Goal: Use online tool/utility: Utilize a website feature to perform a specific function

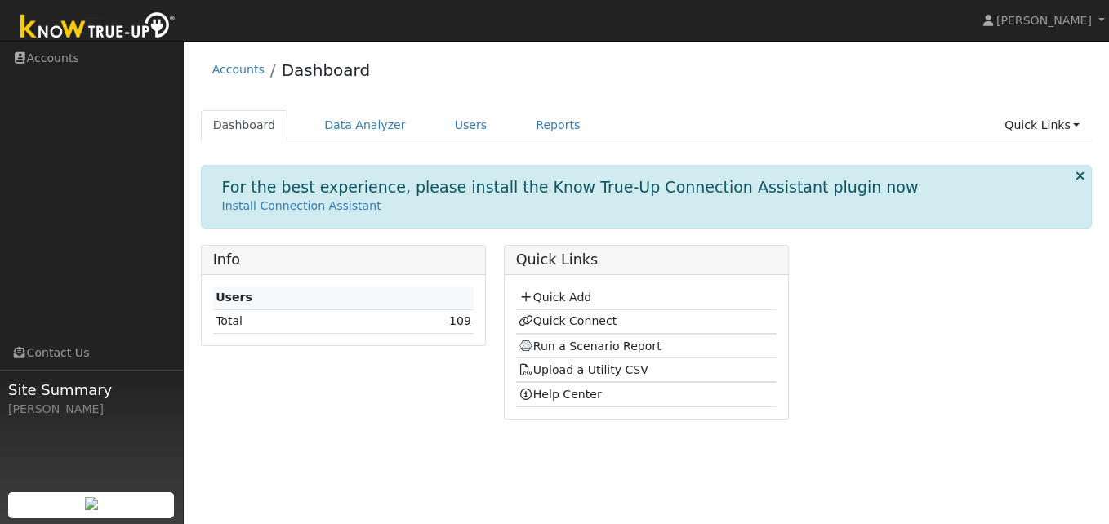
click at [461, 327] on link "109" at bounding box center [460, 320] width 22 height 13
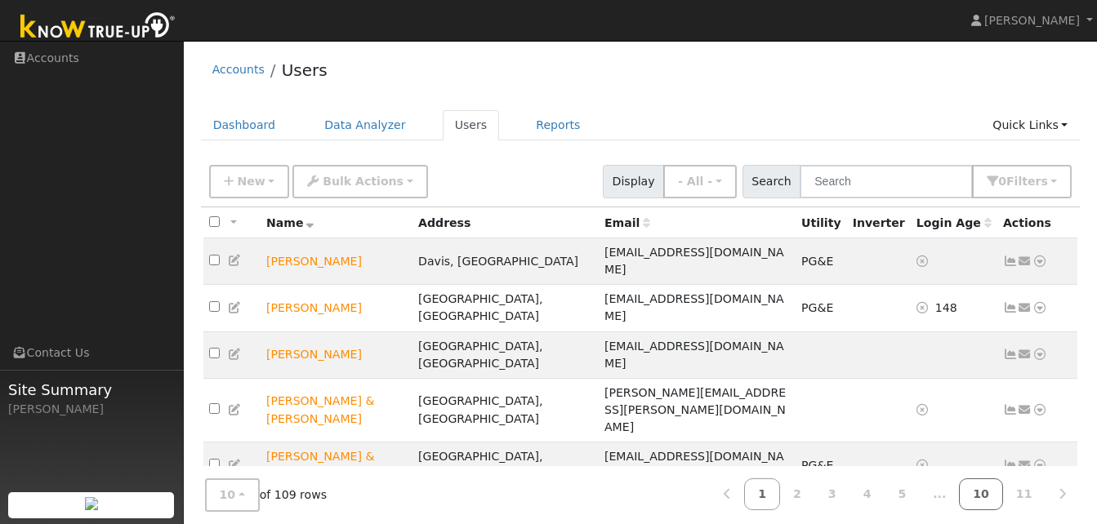
click at [990, 495] on link "10" at bounding box center [981, 495] width 44 height 32
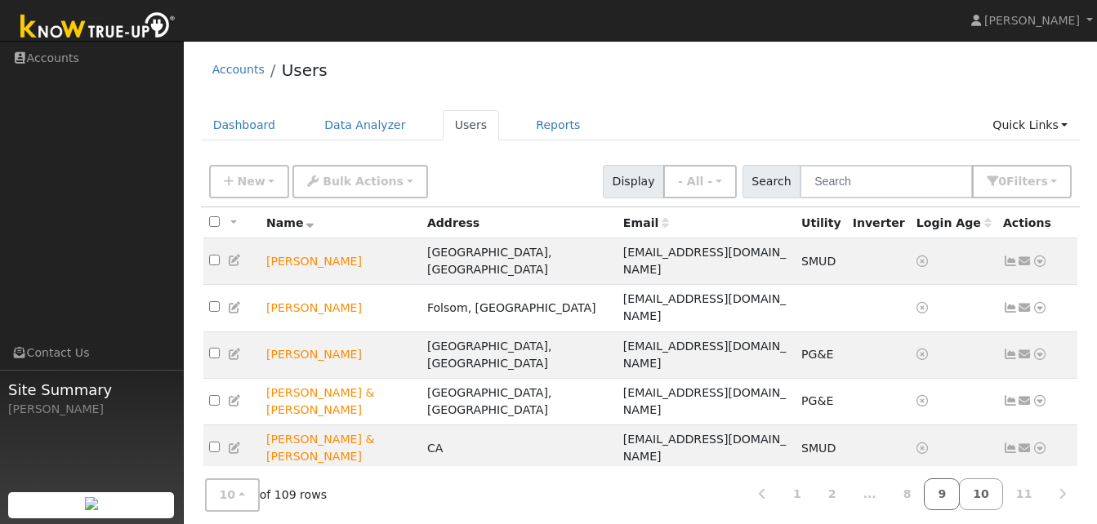
click at [957, 494] on link "9" at bounding box center [942, 495] width 36 height 32
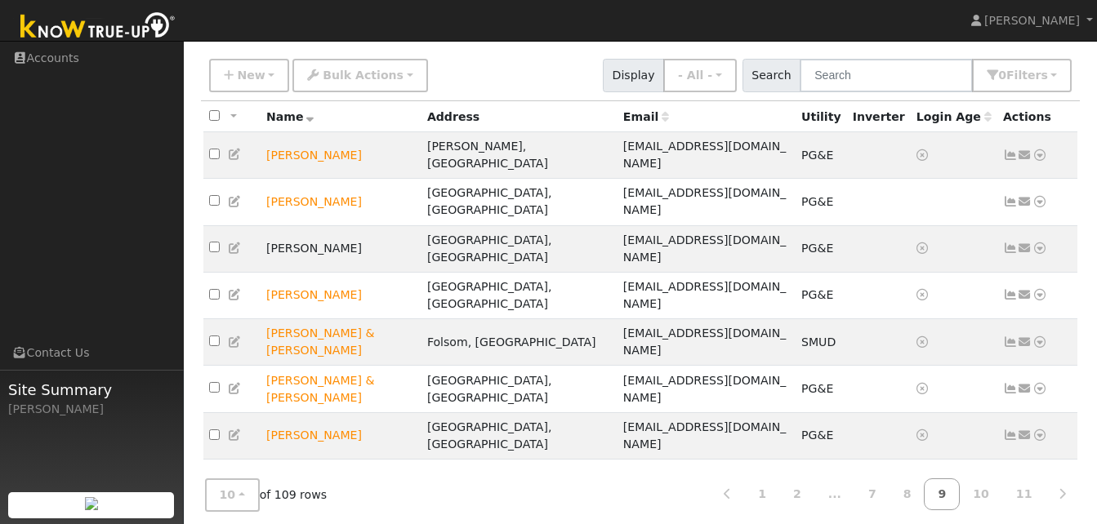
scroll to position [107, 0]
click at [1038, 523] on icon at bounding box center [1039, 528] width 15 height 11
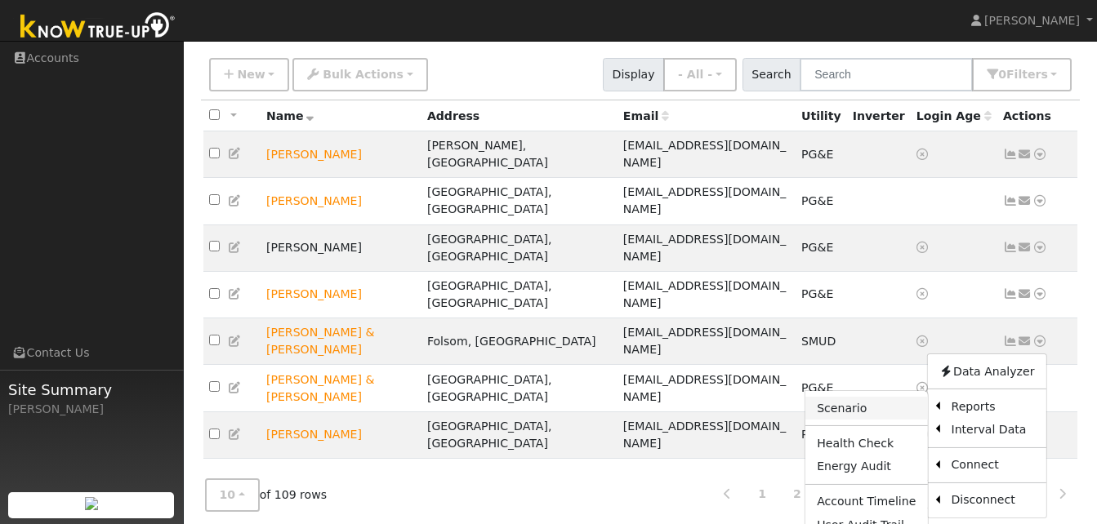
click at [859, 397] on link "Scenario" at bounding box center [866, 408] width 122 height 23
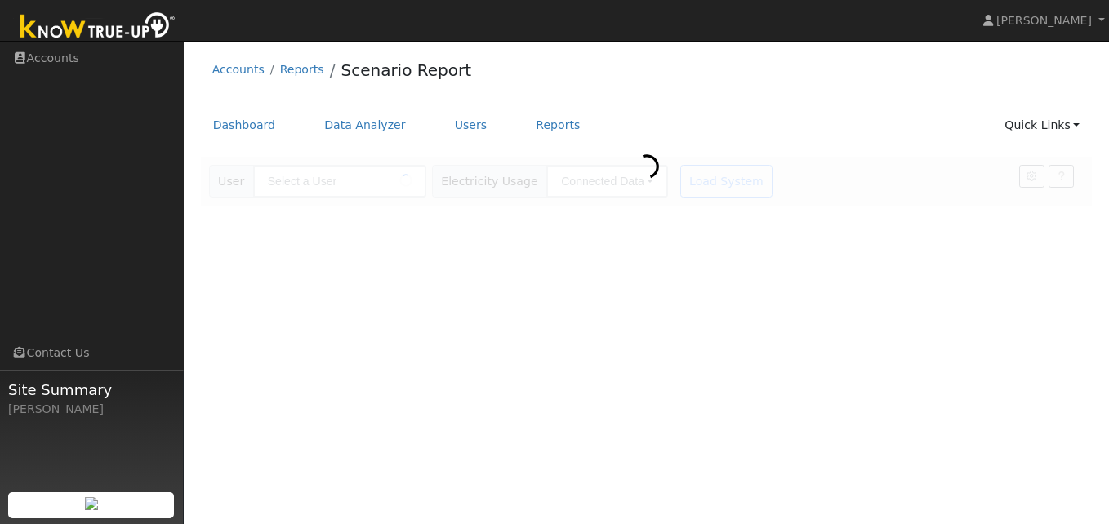
type input "[PERSON_NAME]"
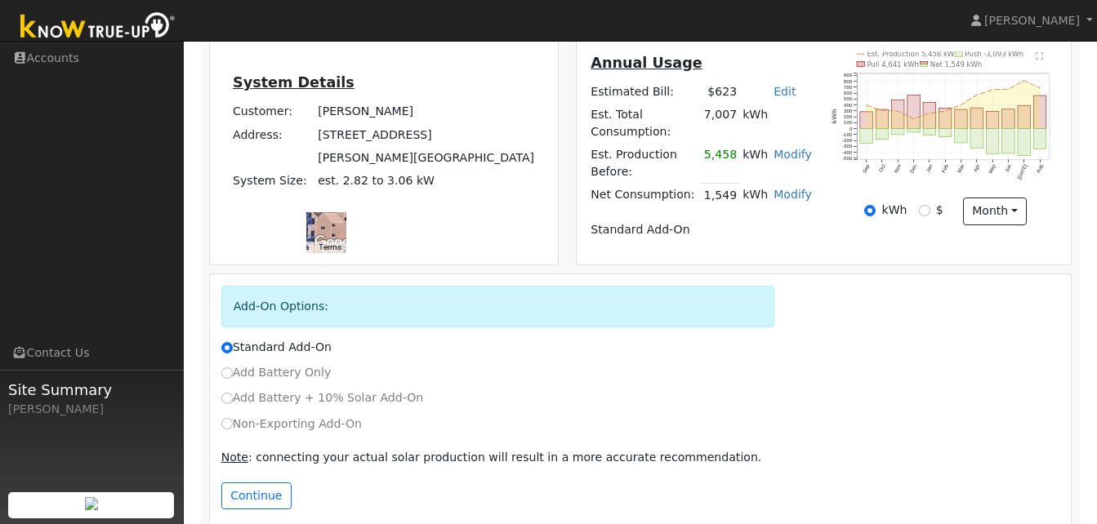
scroll to position [346, 0]
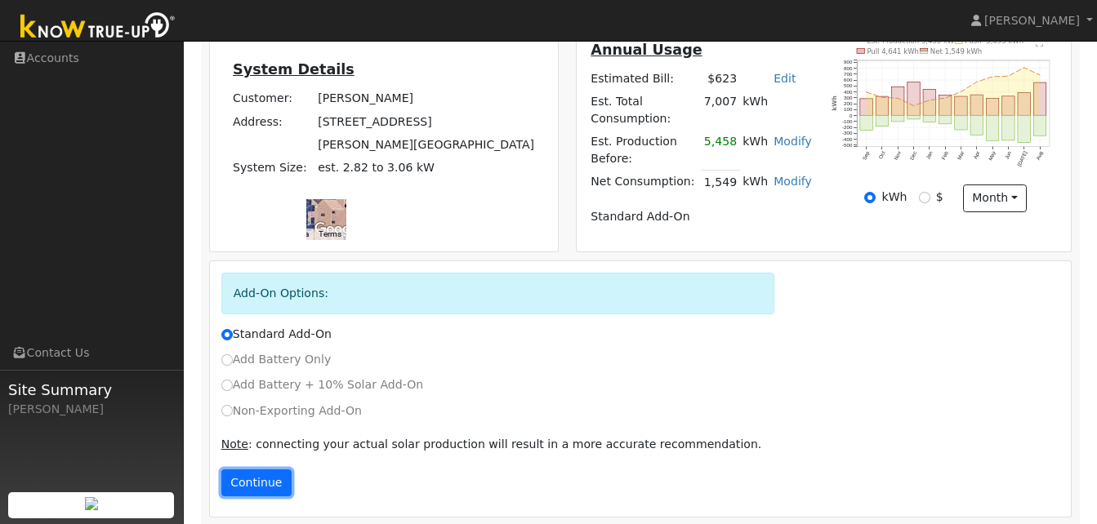
click at [261, 481] on button "Continue" at bounding box center [256, 484] width 70 height 28
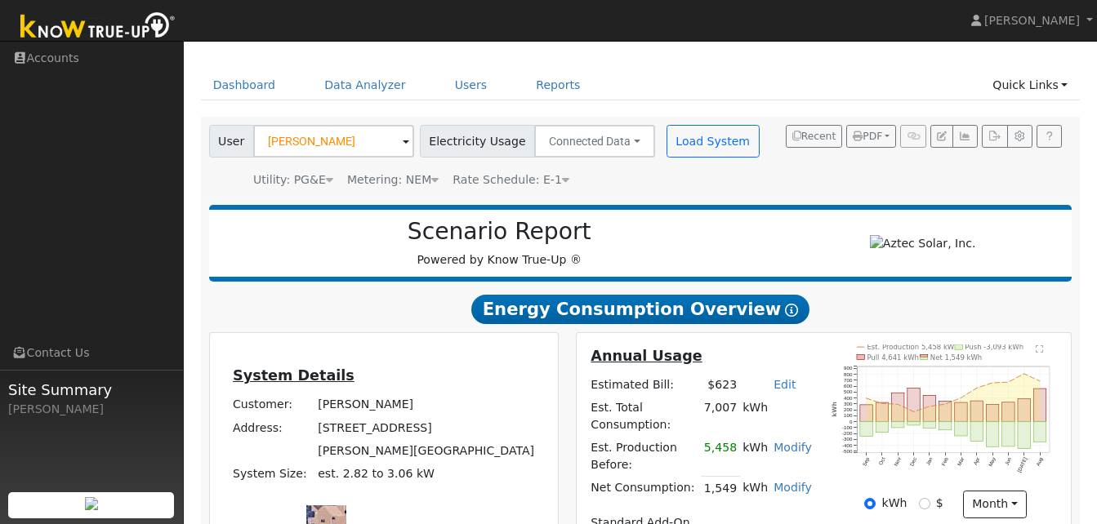
scroll to position [0, 0]
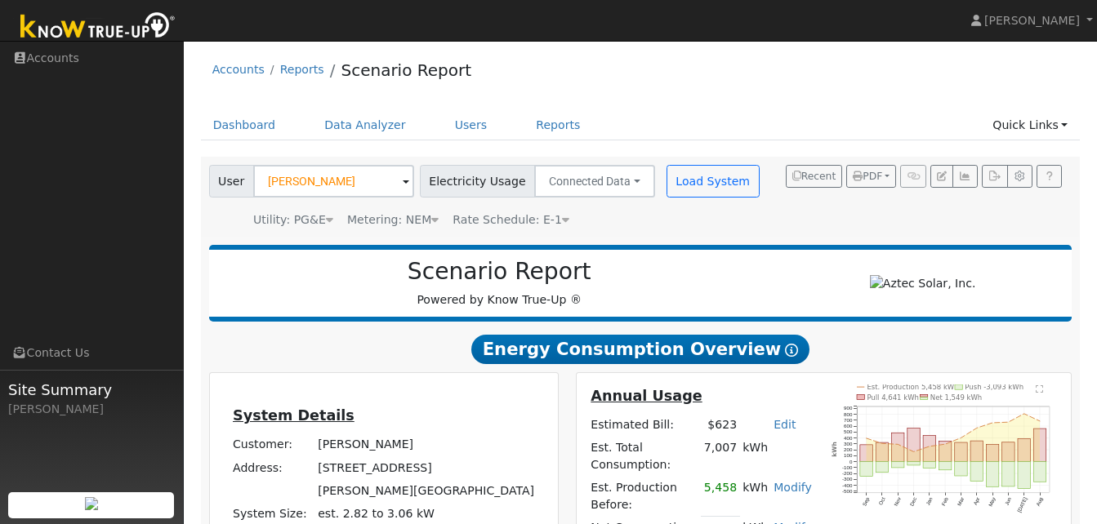
click at [448, 183] on span "Electricity Usage" at bounding box center [477, 181] width 115 height 33
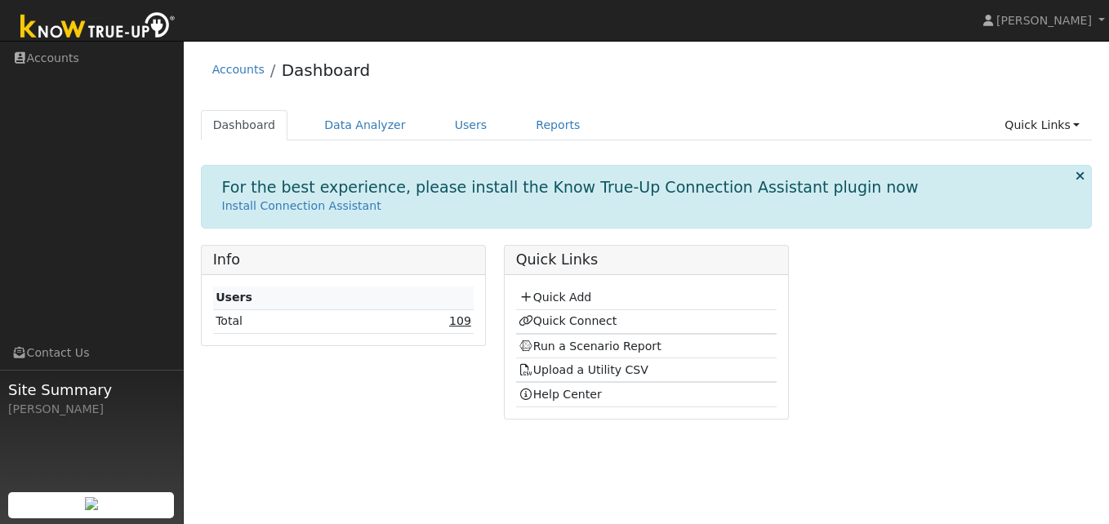
click at [462, 319] on link "109" at bounding box center [460, 320] width 22 height 13
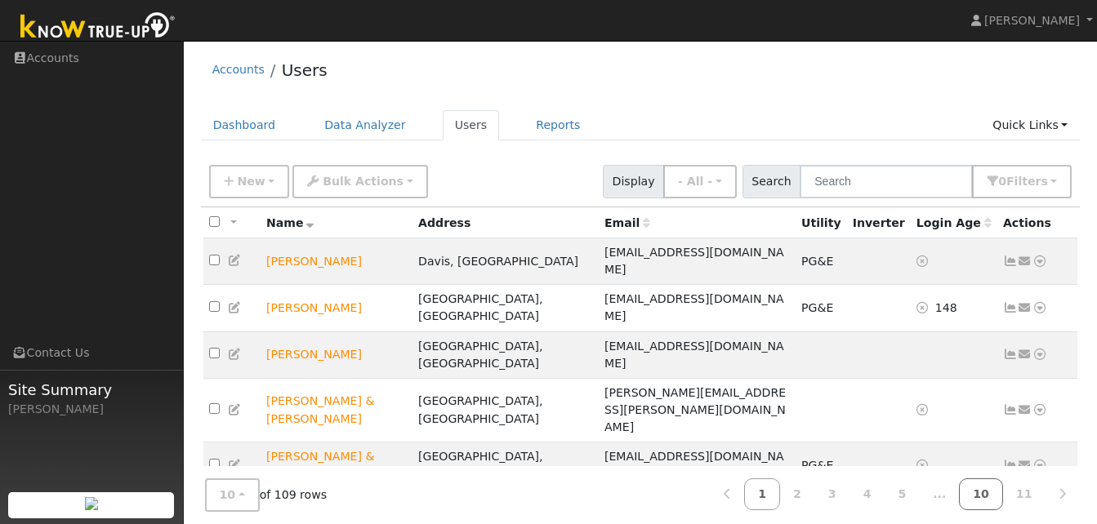
click at [991, 497] on link "10" at bounding box center [981, 495] width 44 height 32
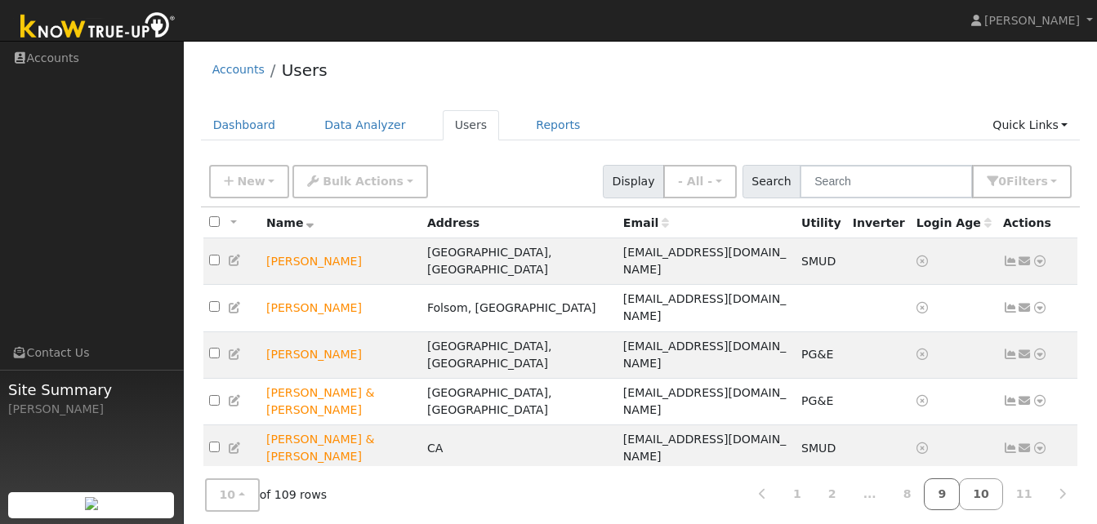
click at [956, 495] on link "9" at bounding box center [942, 495] width 36 height 32
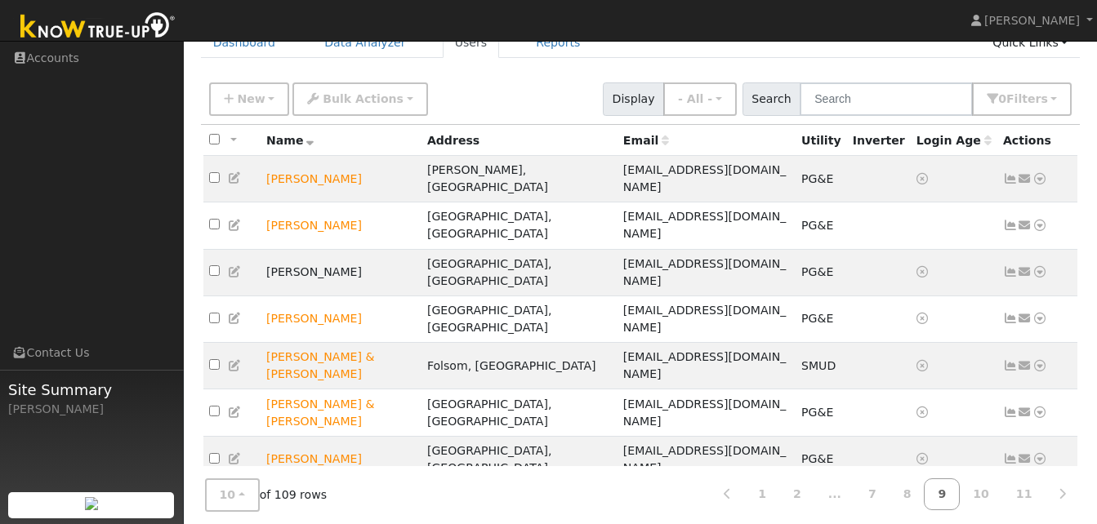
scroll to position [107, 0]
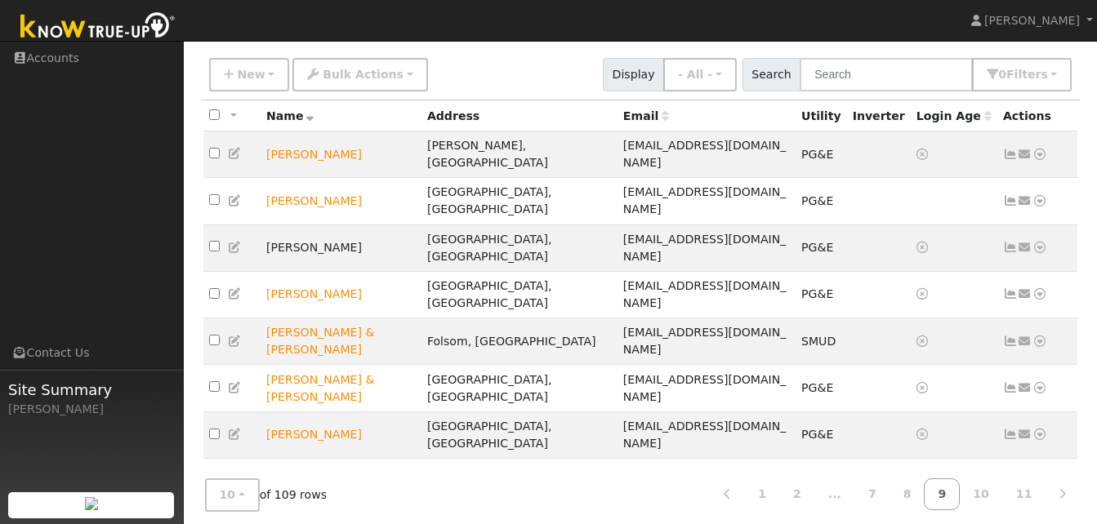
click at [1013, 523] on icon at bounding box center [1010, 528] width 15 height 11
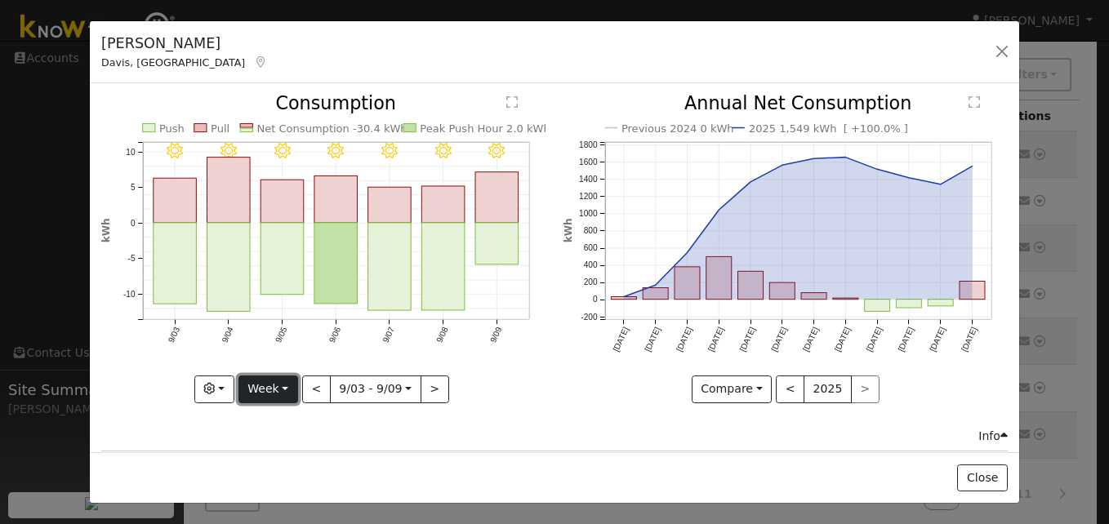
click at [287, 381] on button "Week" at bounding box center [268, 390] width 60 height 28
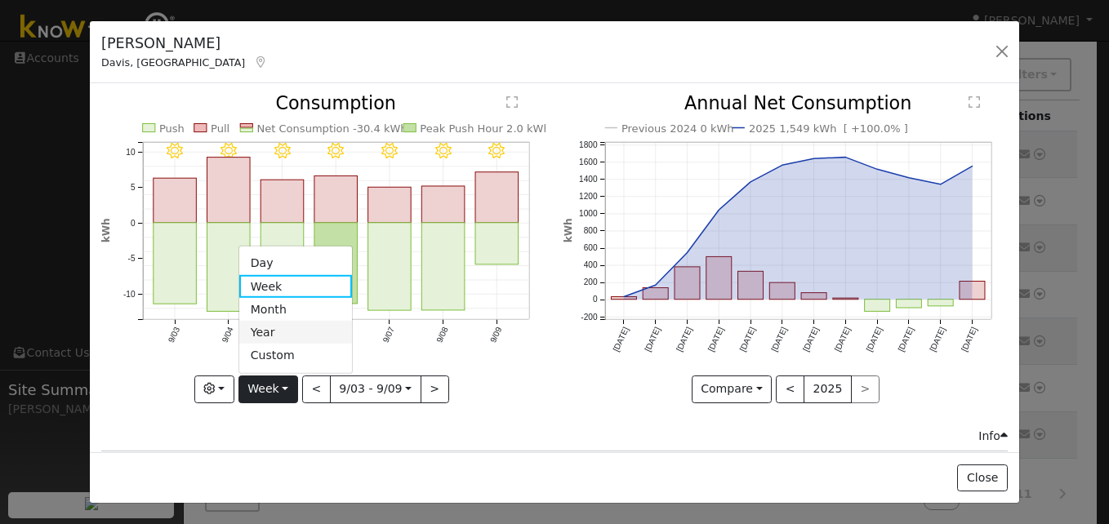
click at [265, 324] on link "Year" at bounding box center [296, 332] width 114 height 23
type input "[DATE]"
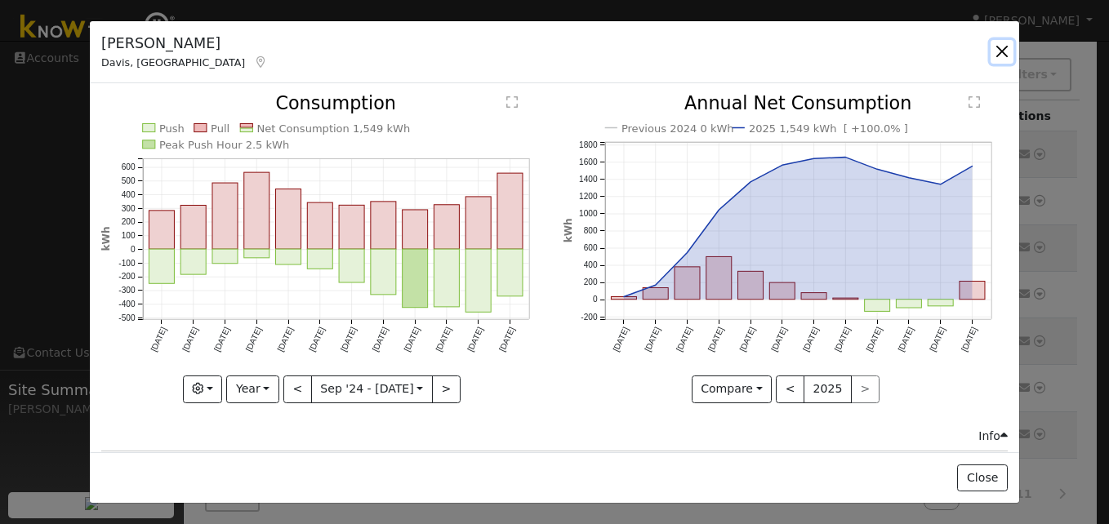
click at [1002, 53] on button "button" at bounding box center [1002, 51] width 23 height 23
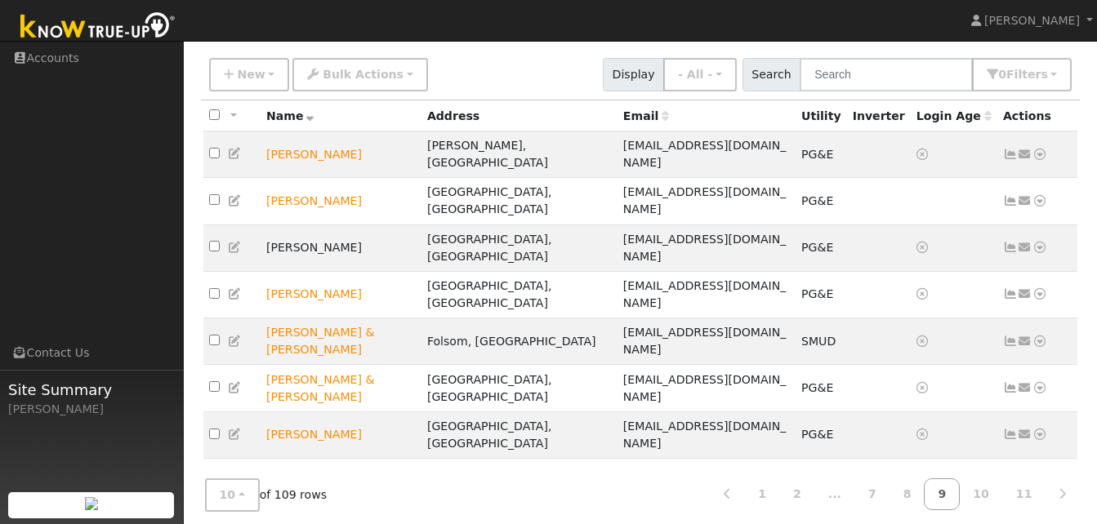
click at [1036, 523] on icon at bounding box center [1039, 528] width 15 height 11
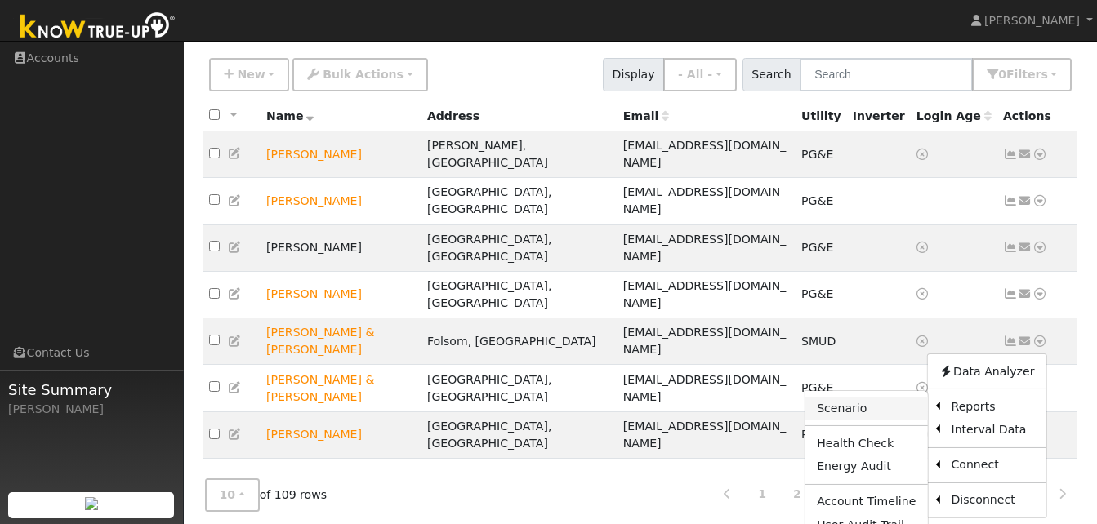
click at [844, 397] on link "Scenario" at bounding box center [866, 408] width 122 height 23
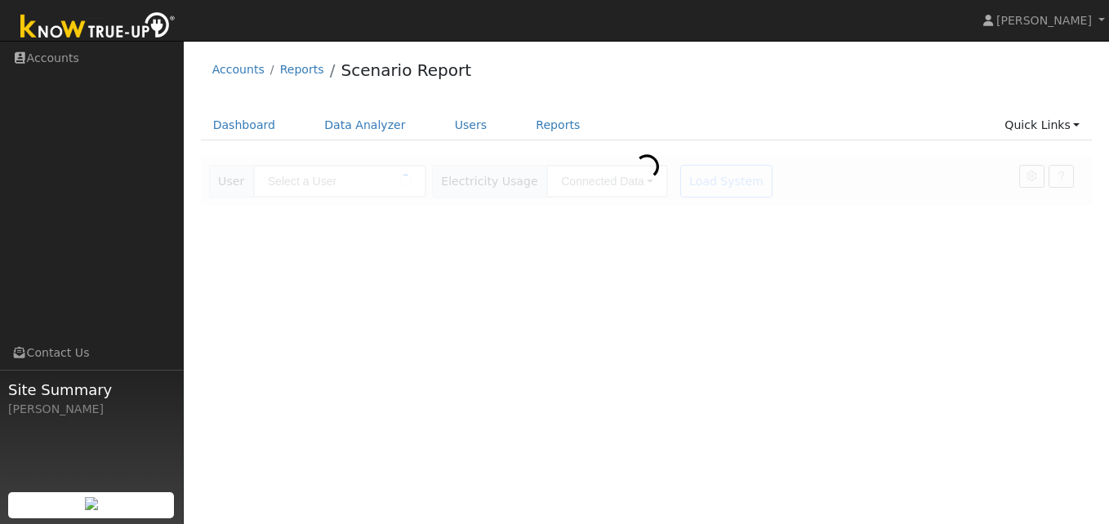
type input "[PERSON_NAME]"
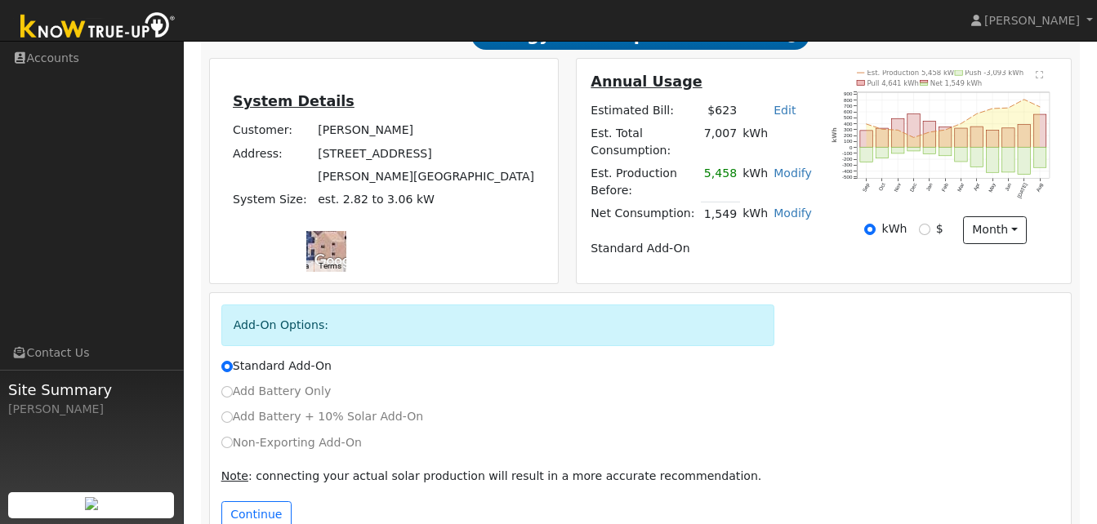
scroll to position [317, 0]
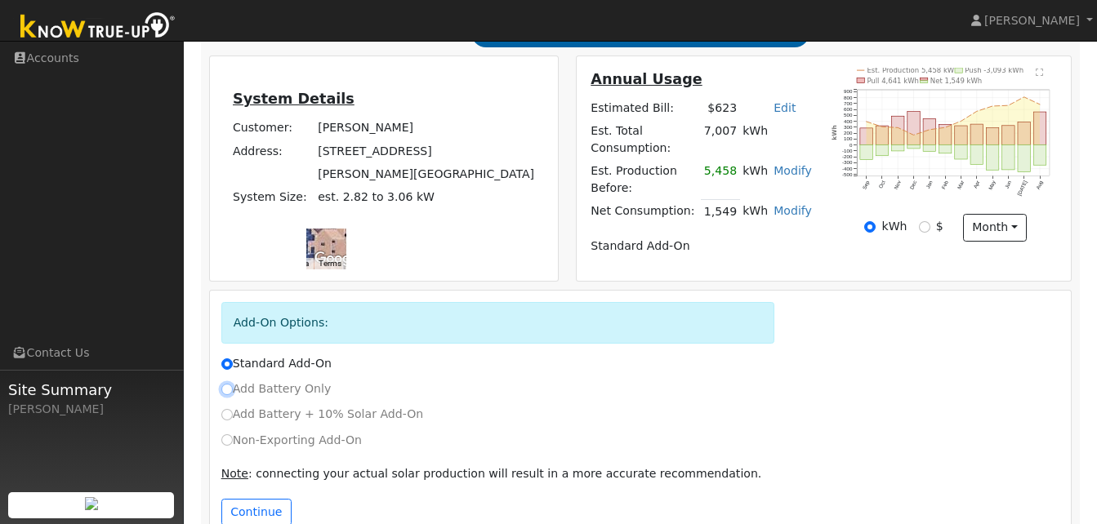
click at [227, 384] on input "Add Battery Only" at bounding box center [226, 389] width 11 height 11
radio input "true"
radio input "false"
click at [256, 505] on button "Continue" at bounding box center [256, 513] width 70 height 28
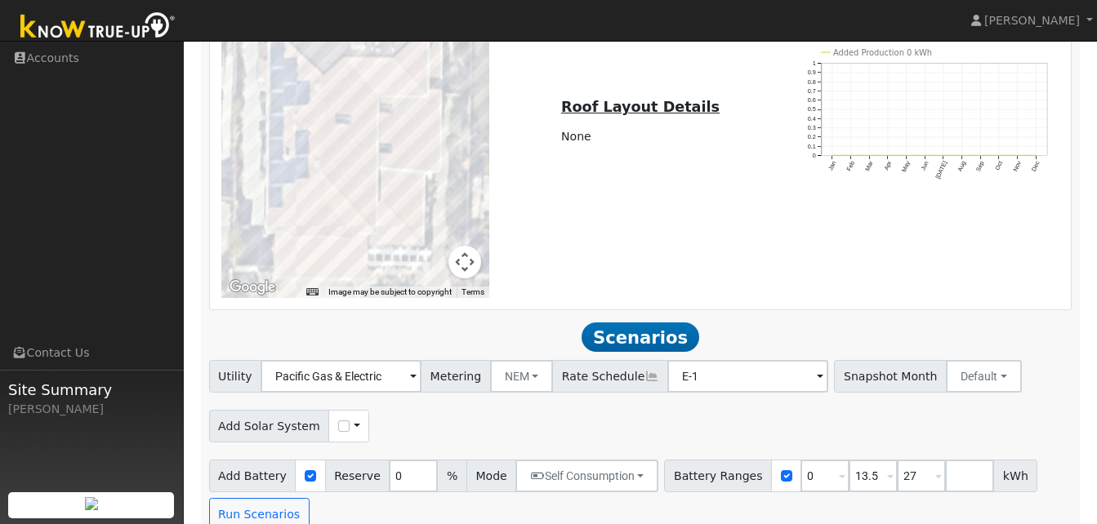
scroll to position [1221, 0]
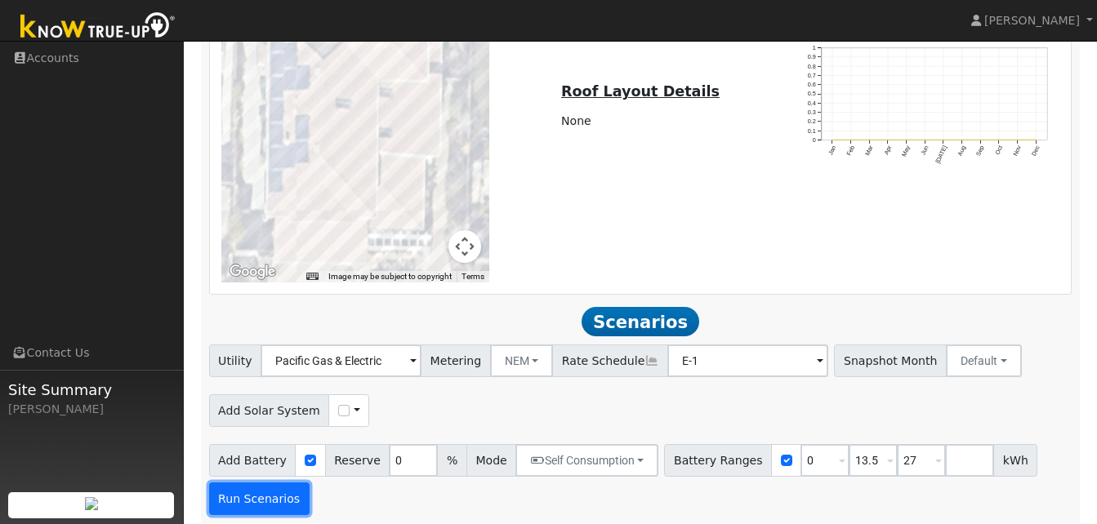
click at [262, 493] on button "Run Scenarios" at bounding box center [259, 499] width 100 height 33
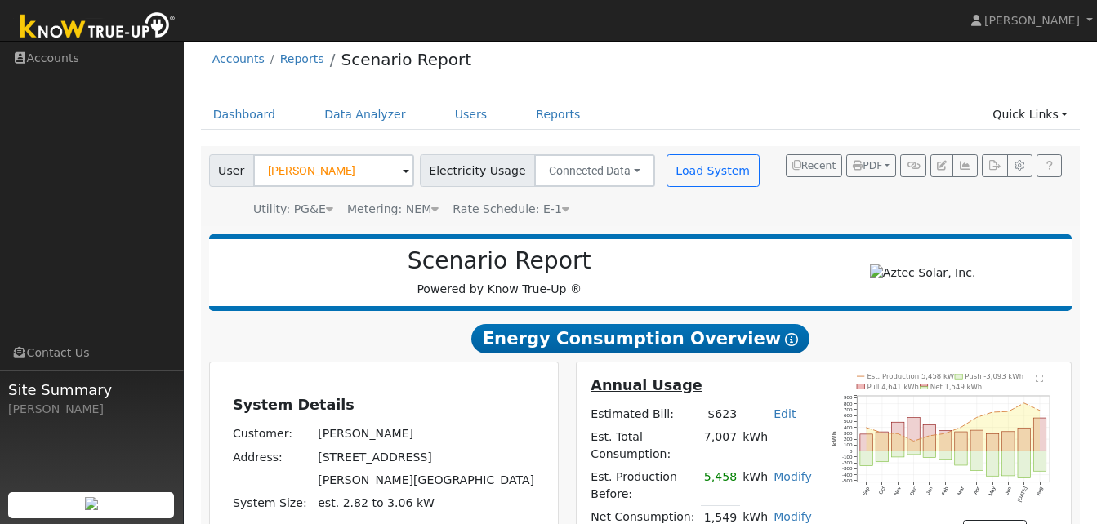
scroll to position [0, 0]
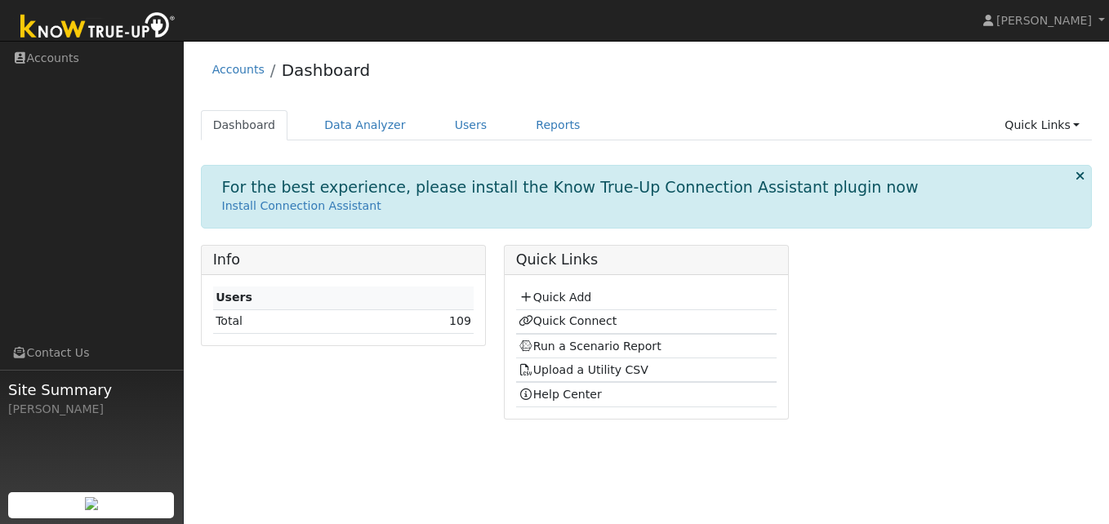
click at [364, 323] on td "109" at bounding box center [414, 322] width 120 height 24
click at [462, 319] on link "109" at bounding box center [460, 320] width 22 height 13
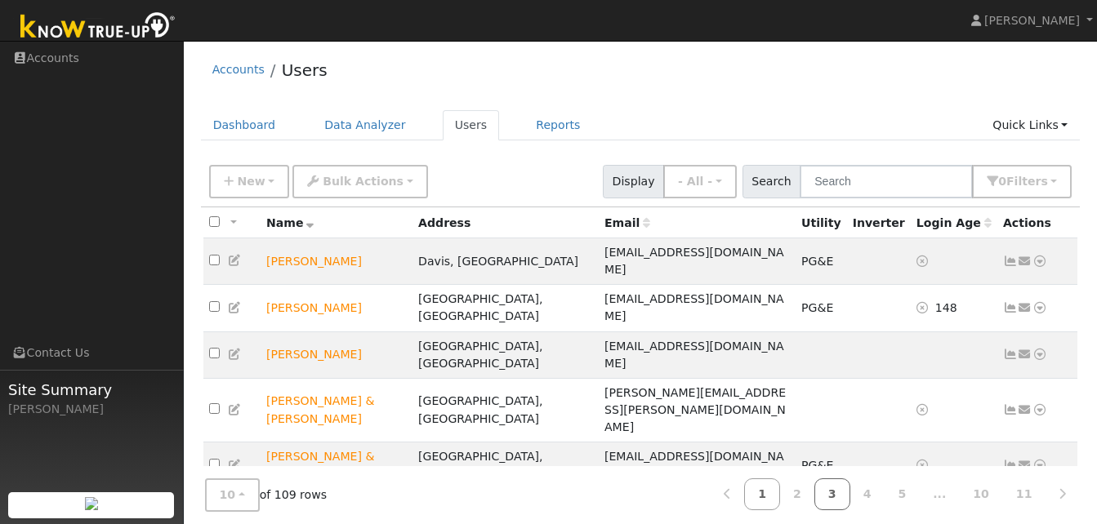
click at [849, 492] on link "3" at bounding box center [832, 495] width 36 height 32
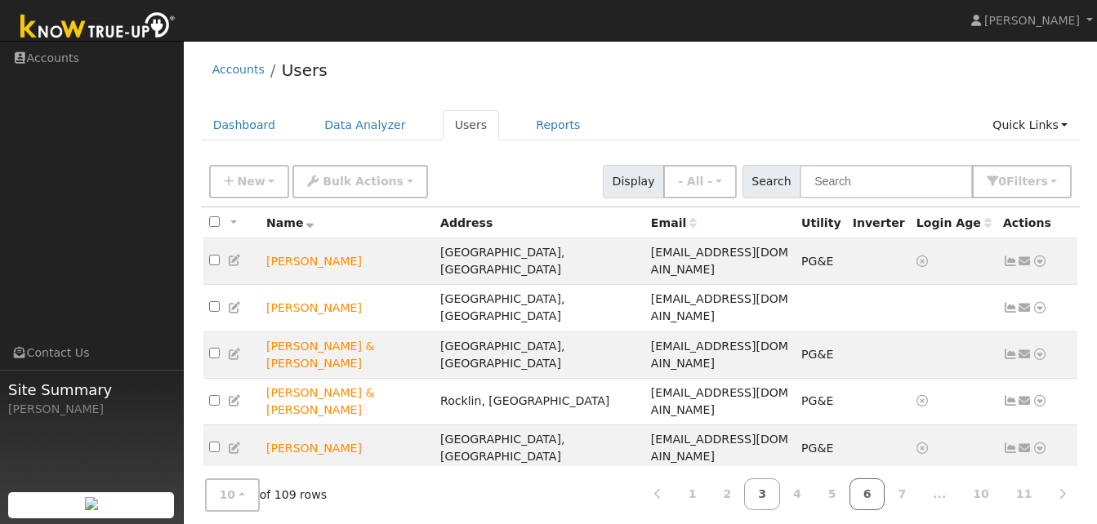
click at [884, 494] on link "6" at bounding box center [867, 495] width 36 height 32
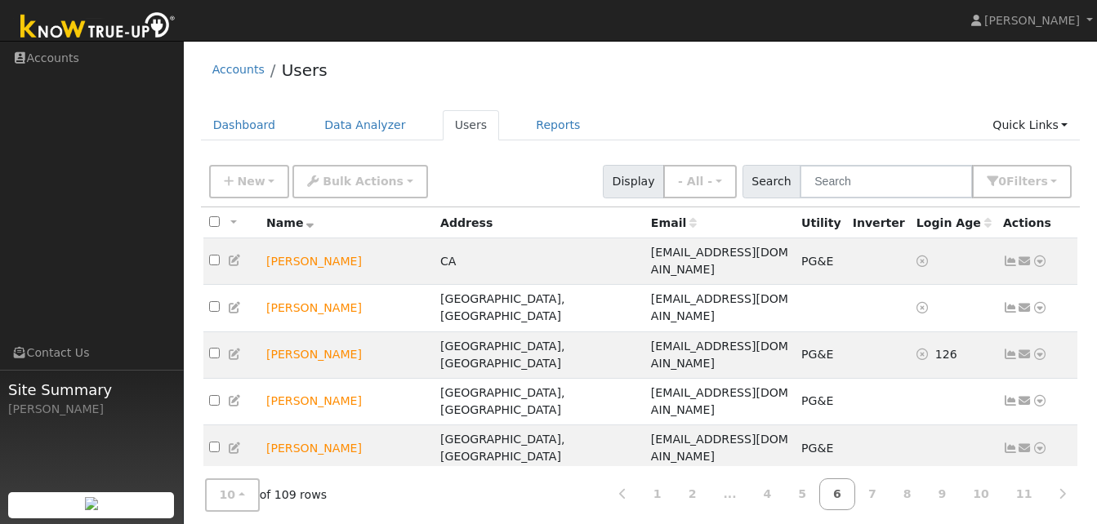
click at [855, 497] on link "6" at bounding box center [837, 495] width 36 height 32
click at [820, 497] on link "5" at bounding box center [802, 495] width 36 height 32
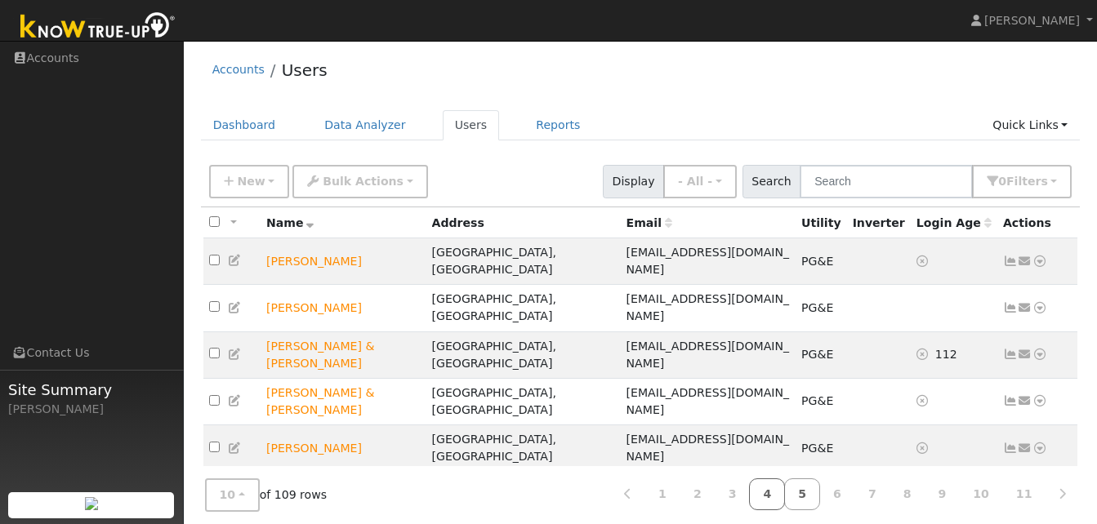
click at [785, 494] on link "4" at bounding box center [767, 495] width 36 height 32
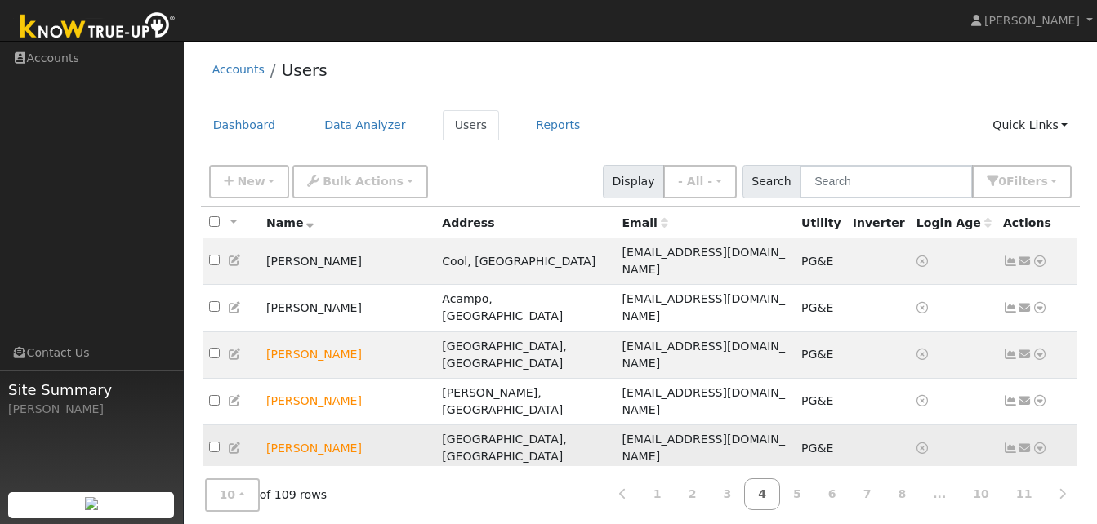
click at [1012, 443] on icon at bounding box center [1010, 448] width 15 height 11
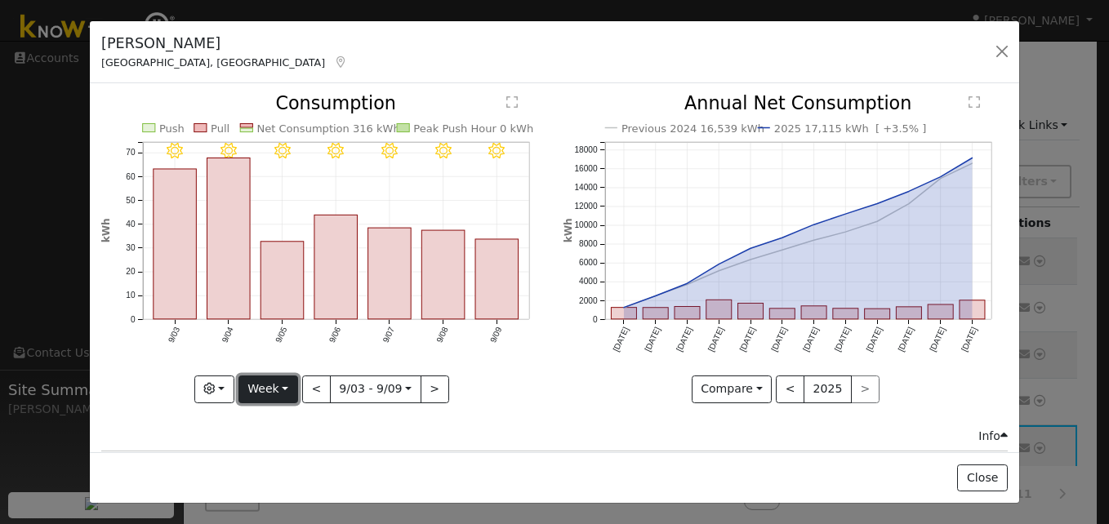
click at [287, 381] on button "Week" at bounding box center [268, 390] width 60 height 28
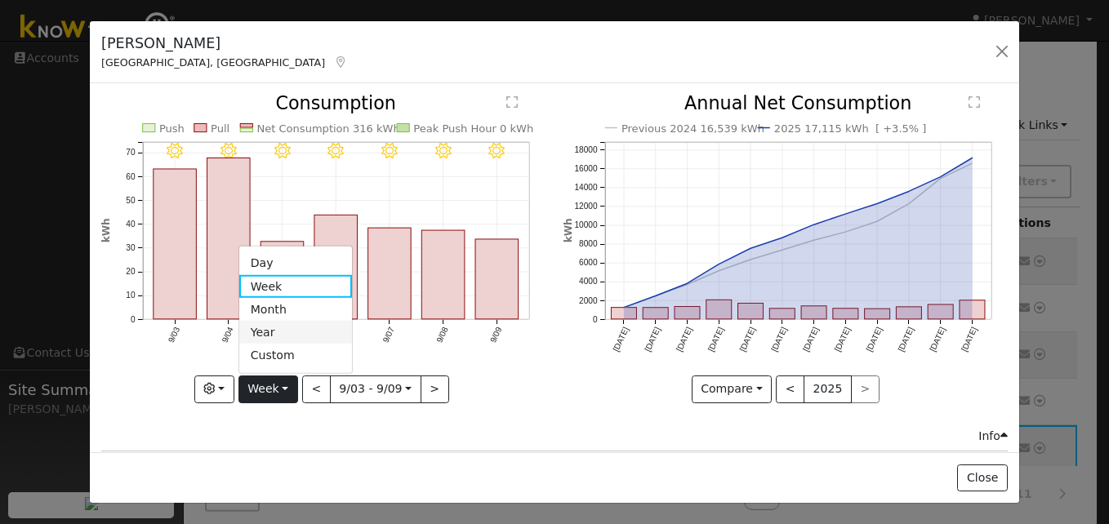
click at [270, 327] on link "Year" at bounding box center [296, 332] width 114 height 23
type input "[DATE]"
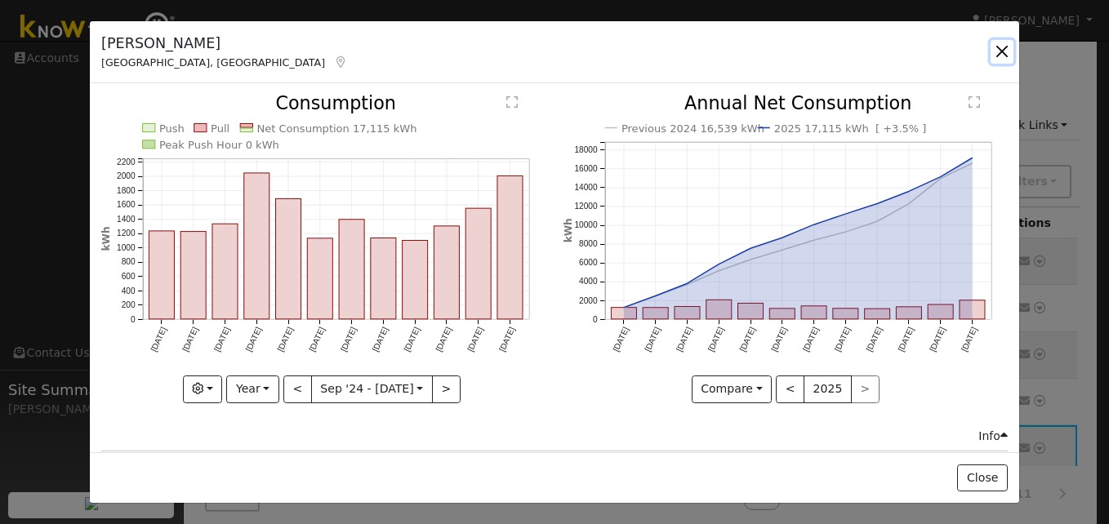
click at [1000, 56] on button "button" at bounding box center [1002, 51] width 23 height 23
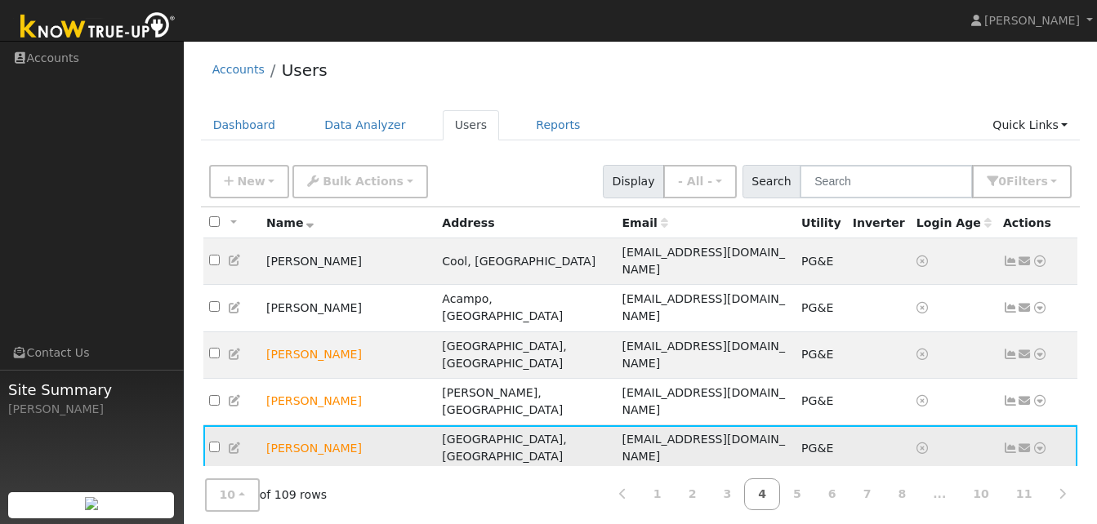
click at [1039, 443] on icon at bounding box center [1039, 448] width 15 height 11
click at [880, 502] on link "Scenario" at bounding box center [905, 513] width 122 height 23
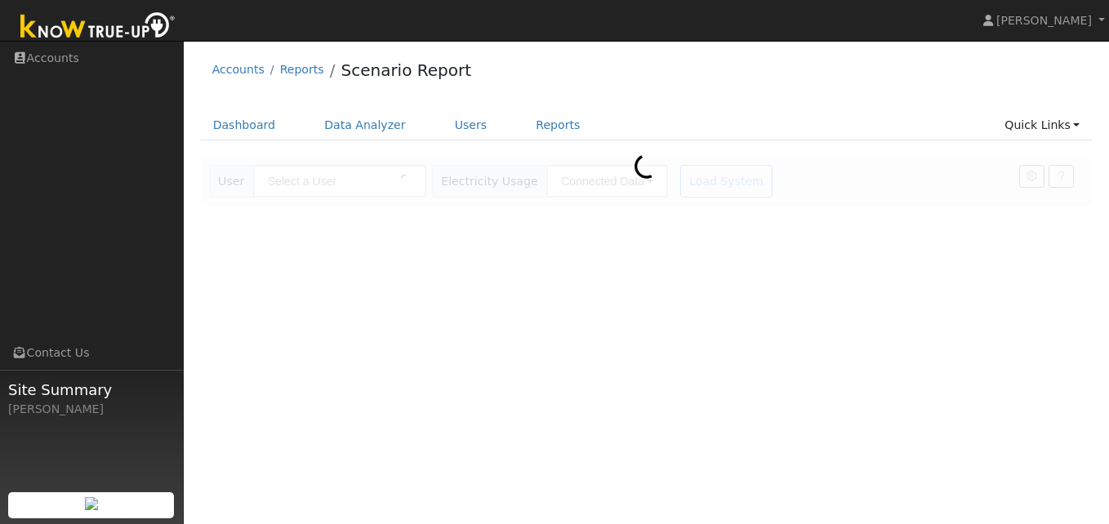
type input "[PERSON_NAME]"
